Goal: Information Seeking & Learning: Learn about a topic

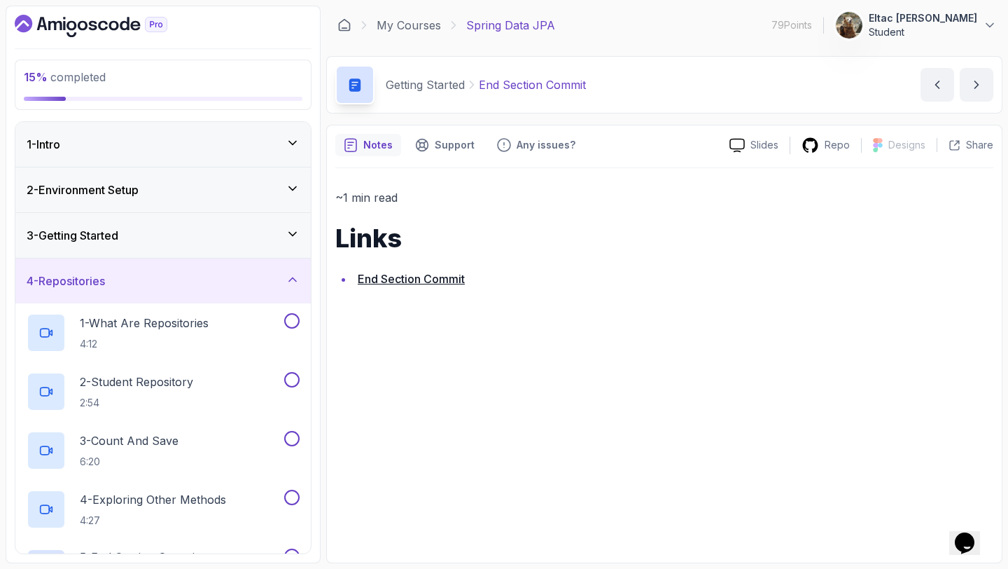
scroll to position [82, 0]
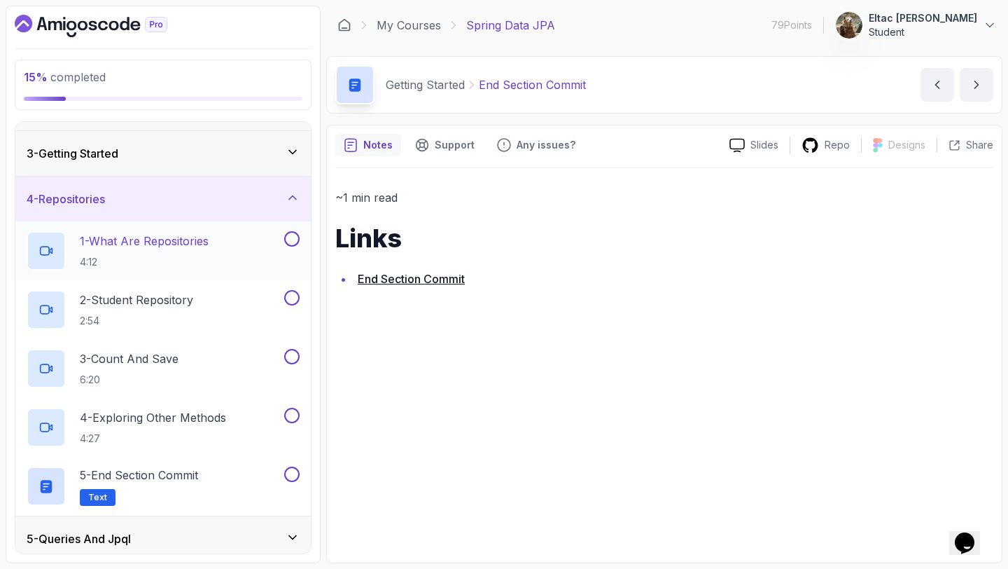
click at [144, 253] on h2 "1 - What Are Repositories 4:12" at bounding box center [144, 250] width 129 height 36
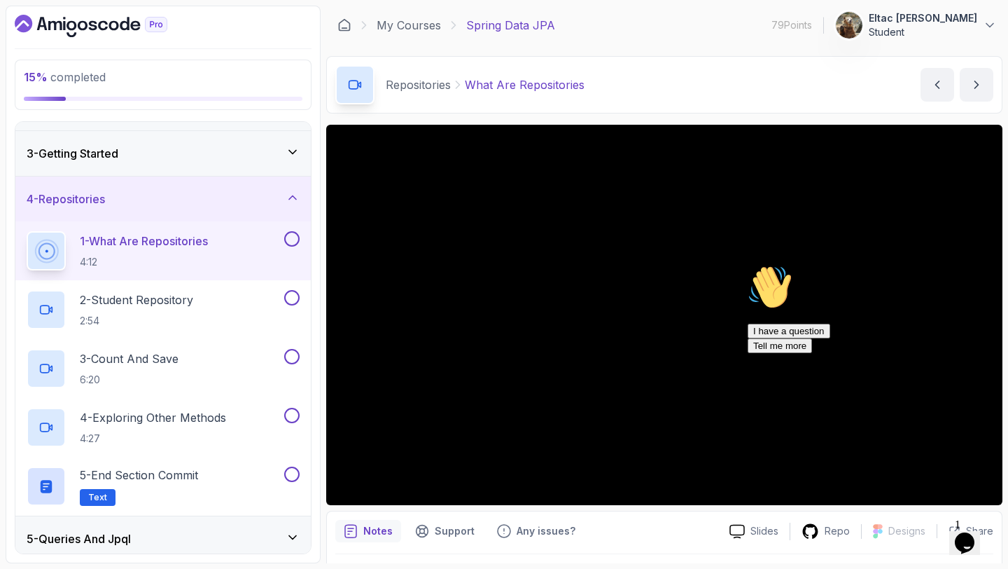
click at [748, 265] on icon "Chat attention grabber" at bounding box center [748, 265] width 0 height 0
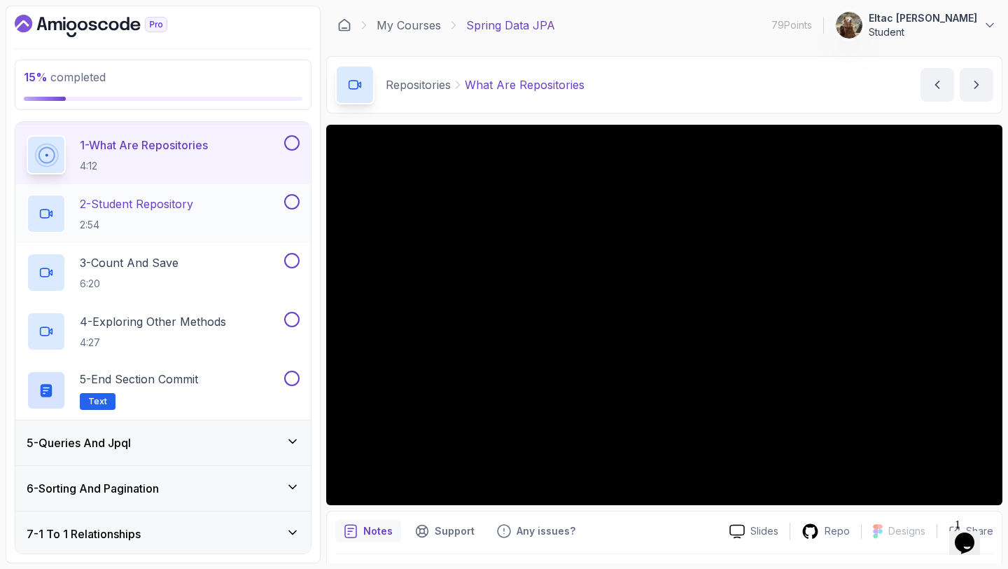
scroll to position [179, 0]
click at [291, 207] on button at bounding box center [291, 200] width 15 height 15
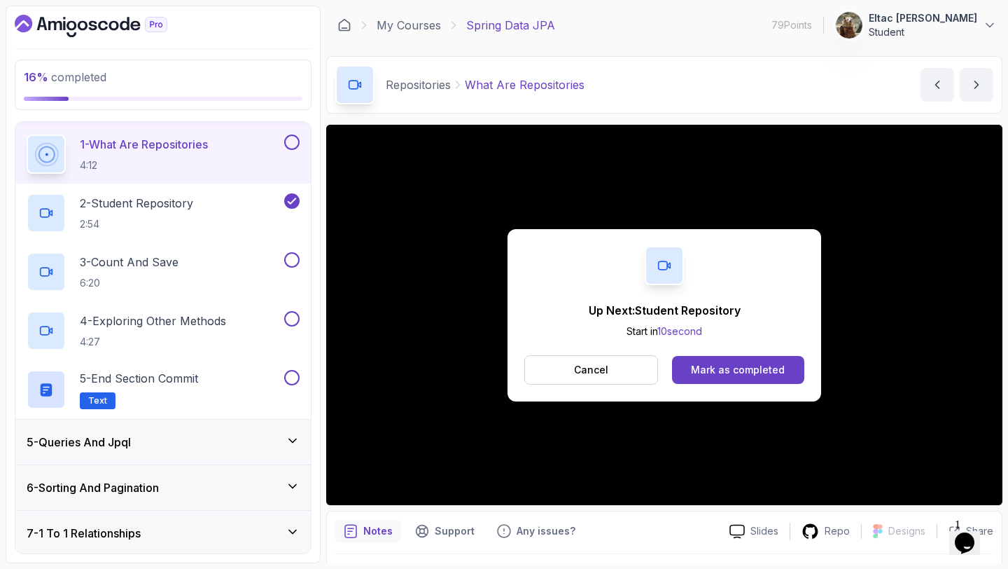
click at [293, 148] on button at bounding box center [291, 141] width 15 height 15
click at [190, 205] on p "2 - Student Repository" at bounding box center [136, 203] width 113 height 17
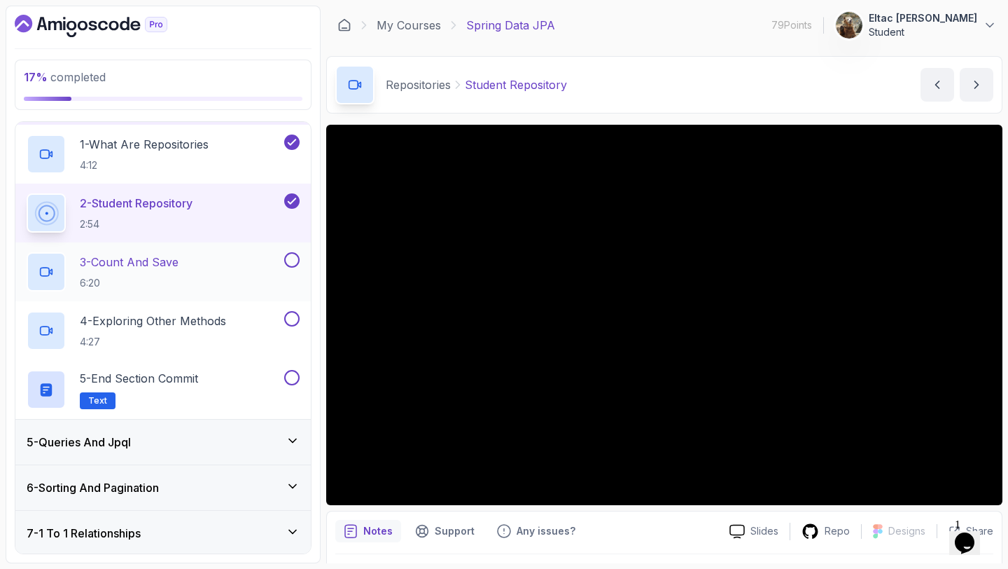
click at [239, 259] on div "3 - Count And Save 6:20" at bounding box center [154, 271] width 255 height 39
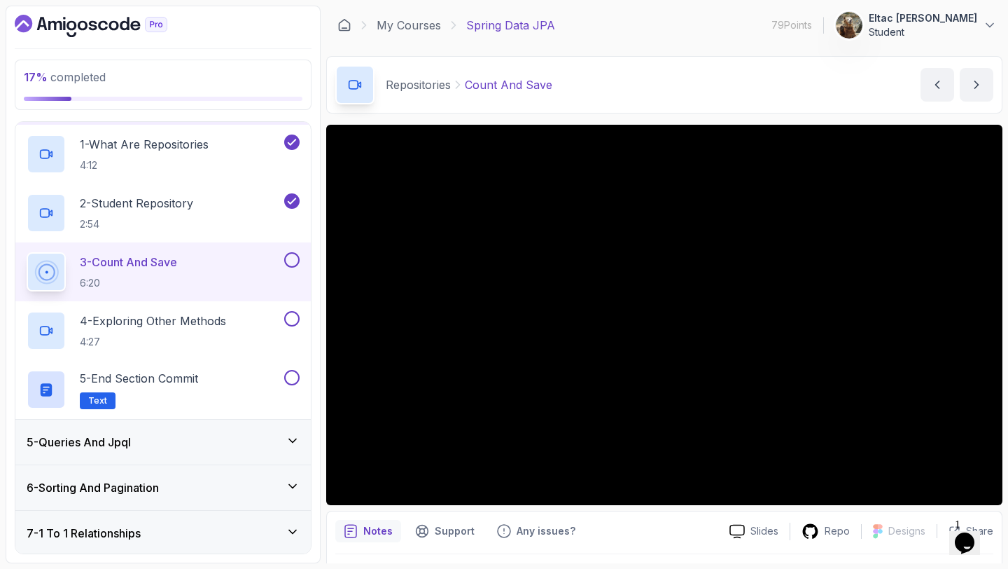
click at [285, 258] on button at bounding box center [291, 259] width 15 height 15
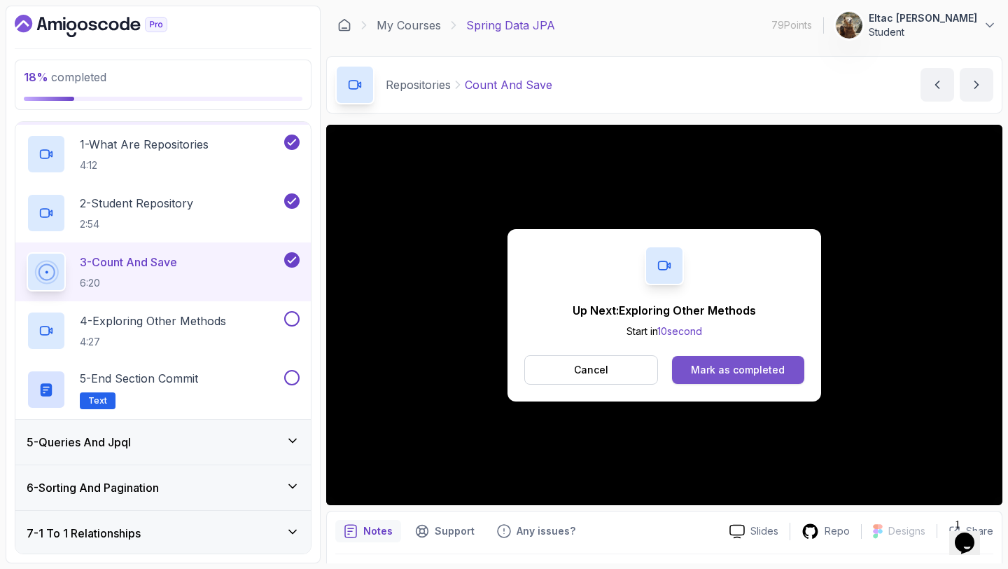
click at [717, 375] on div "Mark as completed" at bounding box center [738, 370] width 94 height 14
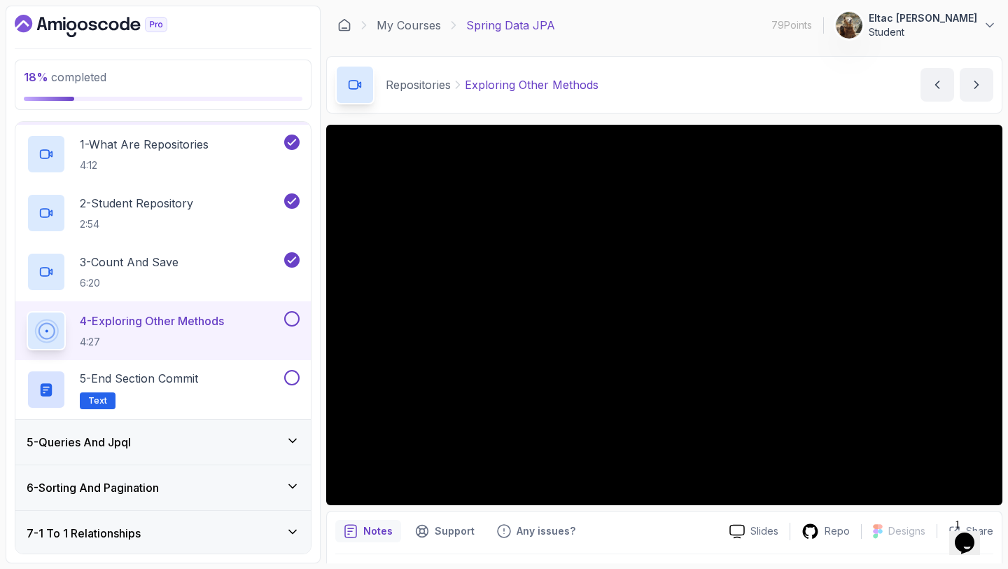
click at [292, 320] on button at bounding box center [291, 318] width 15 height 15
click at [209, 386] on div "5 - End Section Commit Text" at bounding box center [154, 389] width 255 height 39
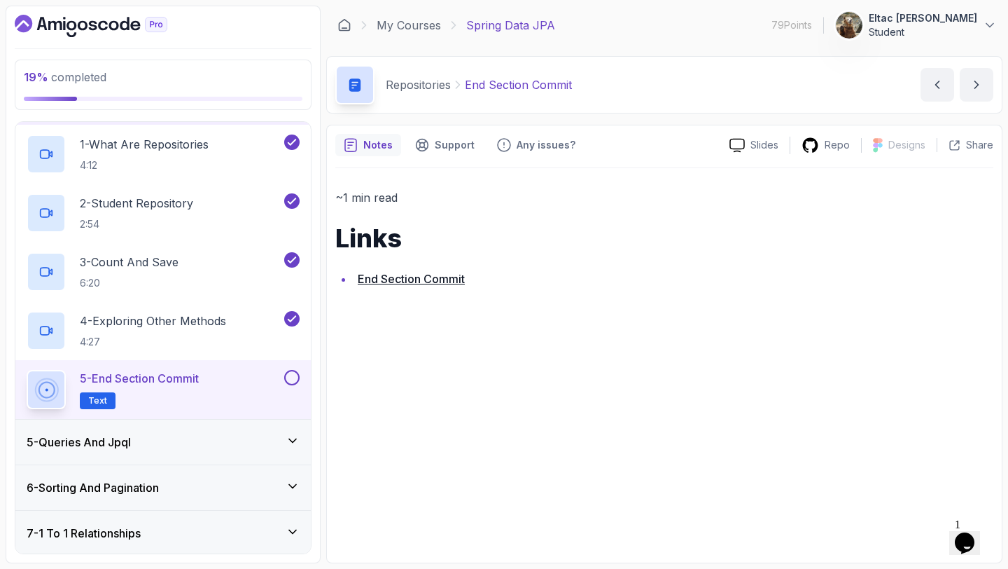
click at [375, 282] on link "End Section Commit" at bounding box center [411, 279] width 107 height 14
